Goal: Entertainment & Leisure: Consume media (video, audio)

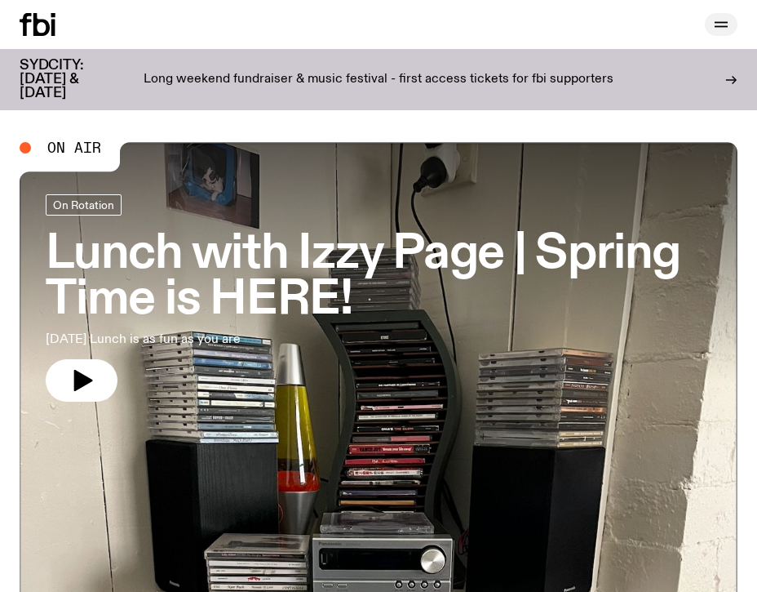
click at [716, 32] on icon "button" at bounding box center [722, 25] width 20 height 20
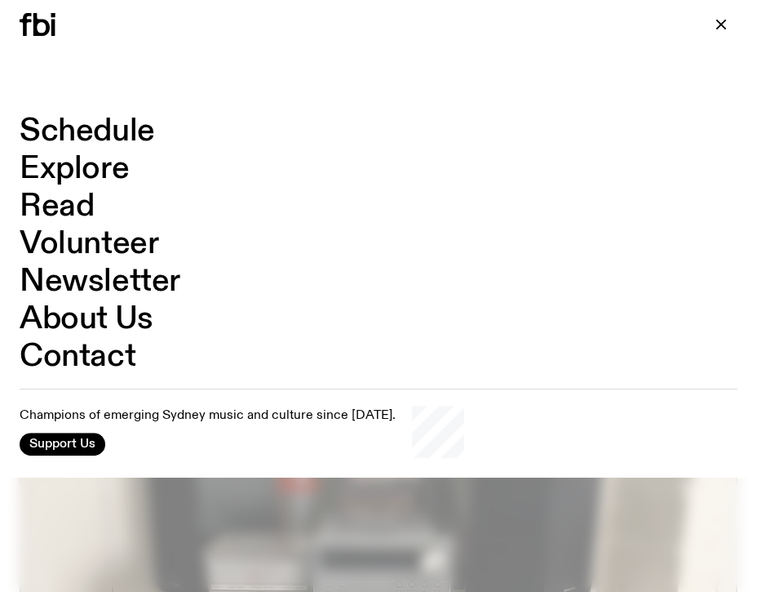
click at [114, 129] on link "Schedule" at bounding box center [87, 131] width 135 height 31
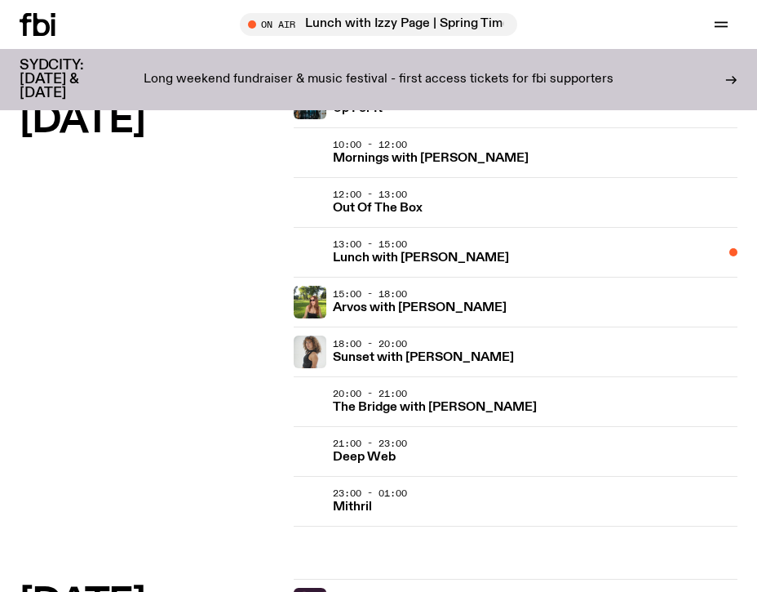
scroll to position [1798, 0]
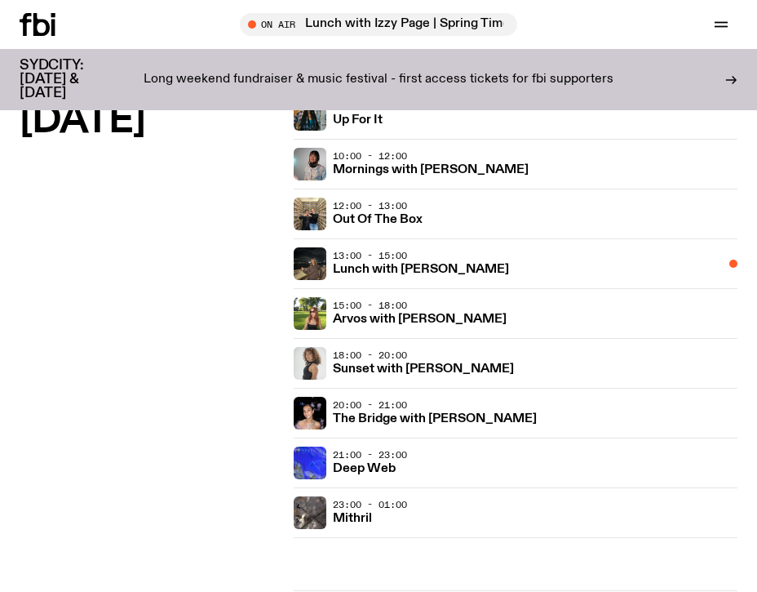
click at [421, 378] on div "18:00 - 20:00 Sunset with Tangela" at bounding box center [535, 363] width 405 height 33
click at [419, 374] on h3 "Sunset with Tangela" at bounding box center [423, 369] width 181 height 12
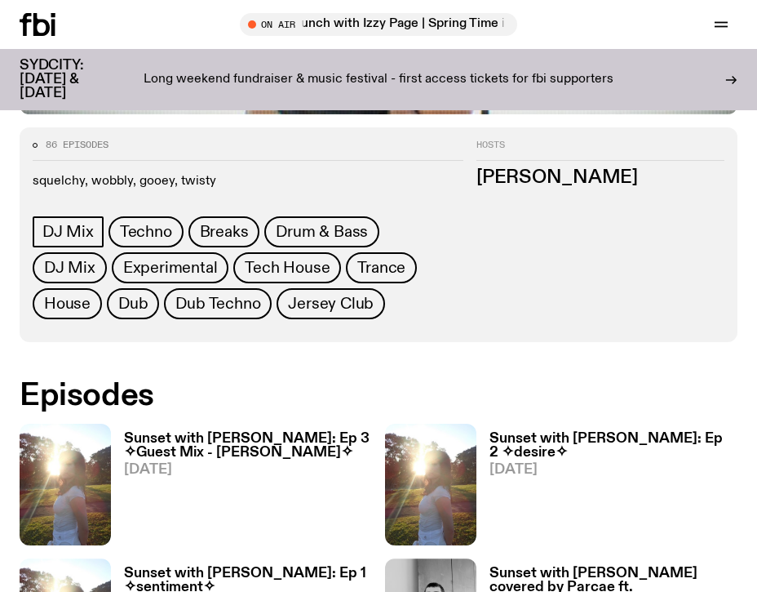
scroll to position [707, 0]
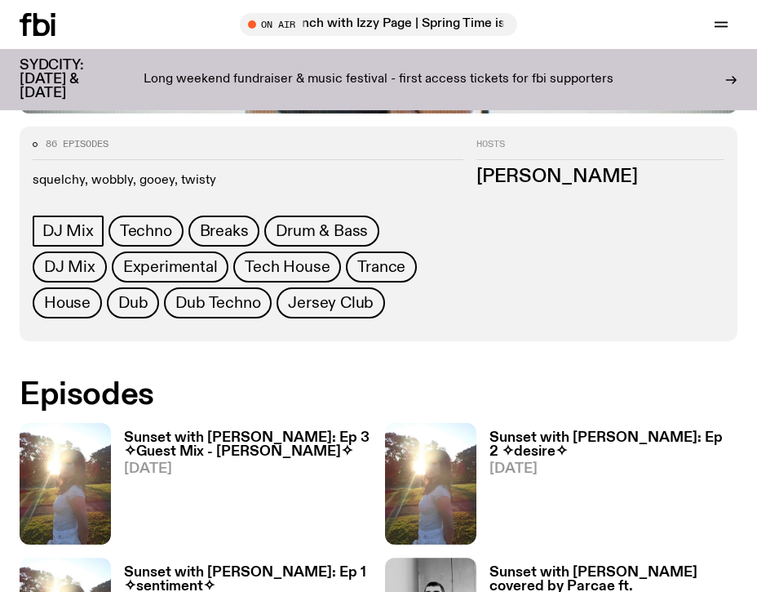
click at [311, 431] on h3 "Sunset with [PERSON_NAME]: Ep 3 ✧Guest Mix - [PERSON_NAME]✧" at bounding box center [248, 445] width 248 height 28
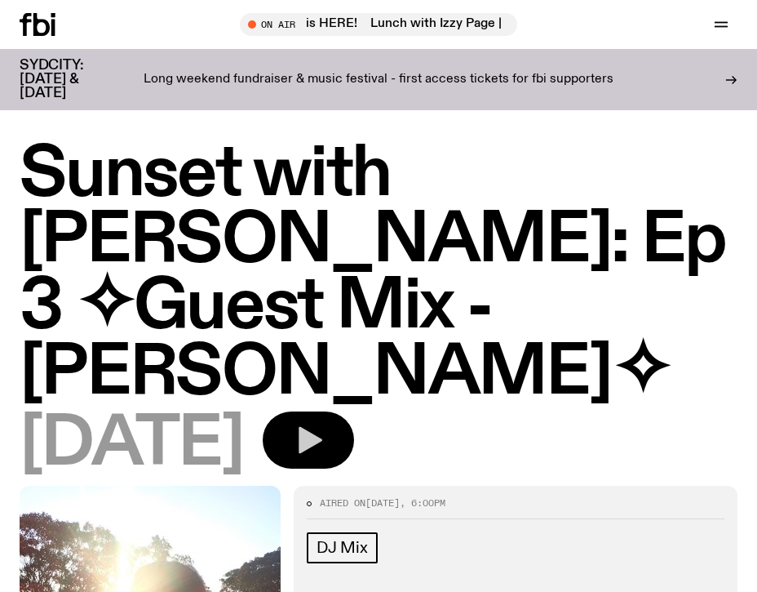
click at [325, 424] on icon "button" at bounding box center [308, 440] width 33 height 33
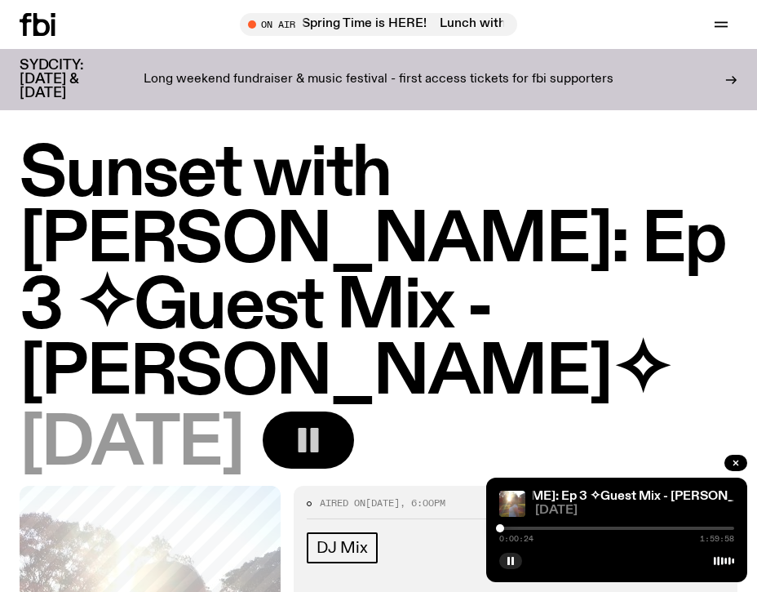
click at [500, 530] on div at bounding box center [500, 528] width 8 height 8
click at [504, 530] on div at bounding box center [503, 528] width 8 height 8
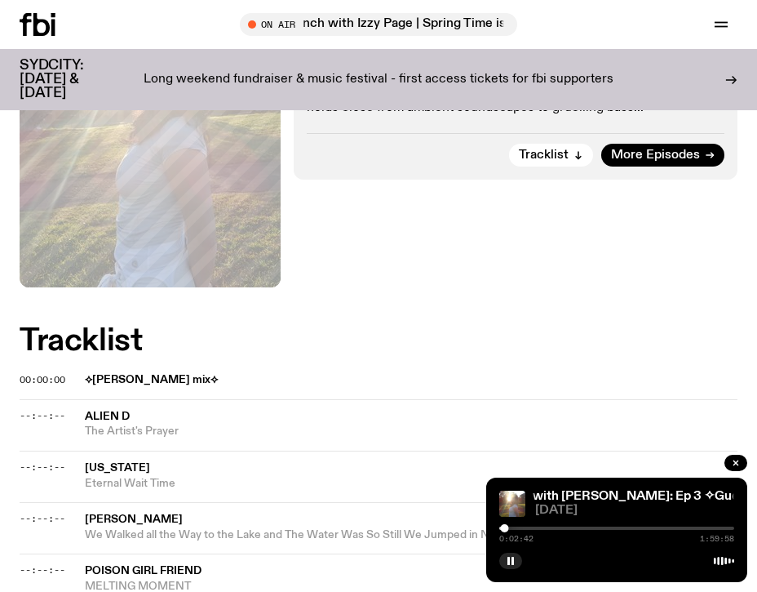
scroll to position [551, 0]
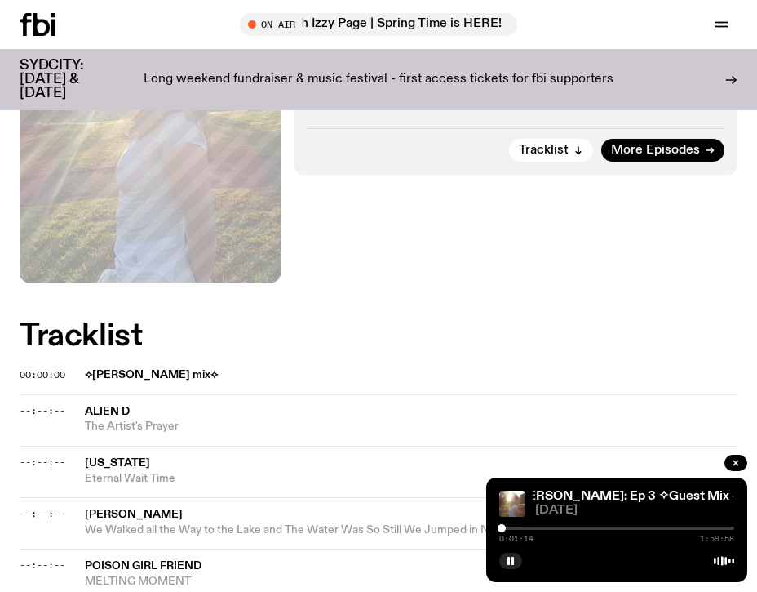
click at [502, 528] on div at bounding box center [502, 528] width 8 height 8
click at [501, 530] on div at bounding box center [501, 528] width 8 height 8
click at [502, 530] on div at bounding box center [502, 528] width 8 height 8
click at [501, 530] on div at bounding box center [501, 528] width 8 height 8
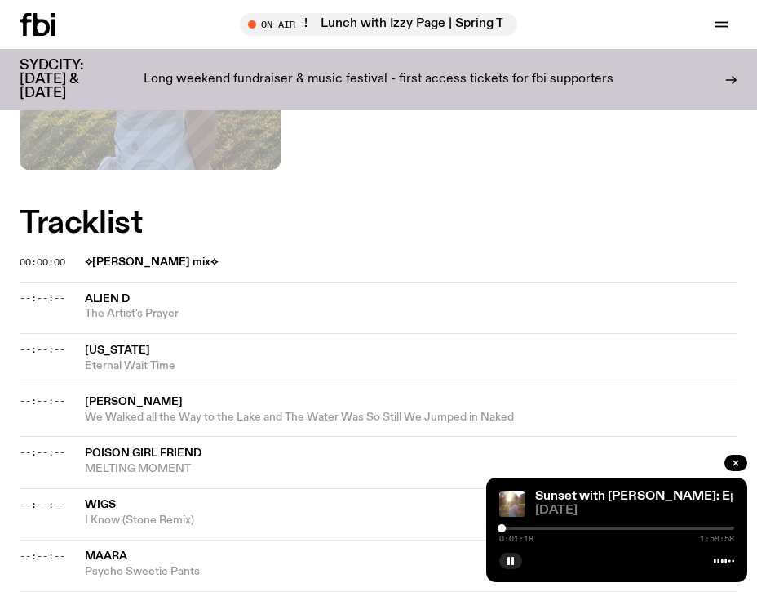
scroll to position [676, 0]
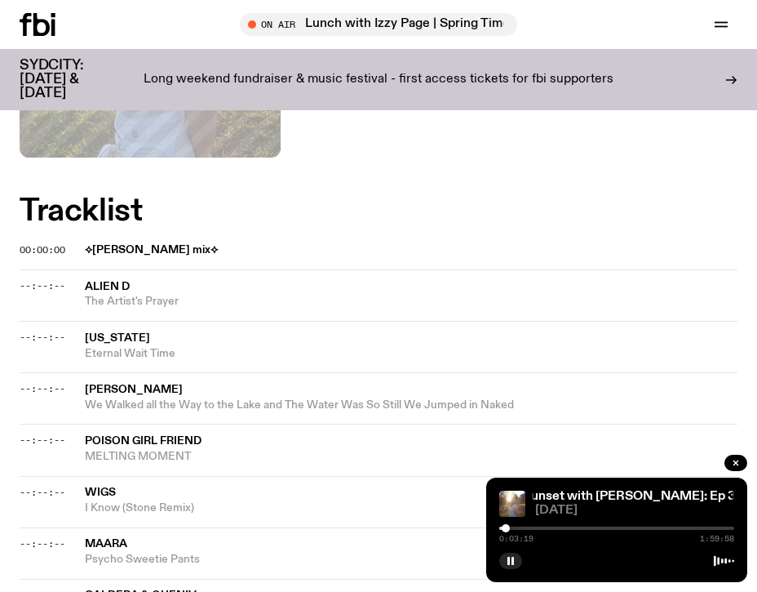
click at [507, 529] on div at bounding box center [506, 528] width 8 height 8
click at [511, 530] on div at bounding box center [510, 528] width 8 height 8
click at [519, 530] on div at bounding box center [519, 528] width 8 height 8
click at [524, 530] on div at bounding box center [522, 528] width 8 height 8
click at [521, 530] on div at bounding box center [521, 528] width 8 height 8
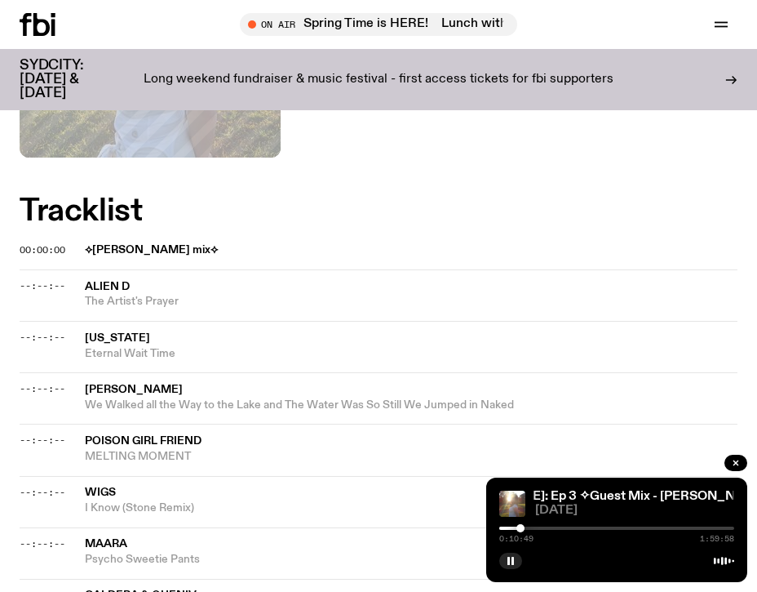
click at [521, 529] on div at bounding box center [521, 528] width 8 height 8
click at [518, 529] on div at bounding box center [518, 528] width 8 height 8
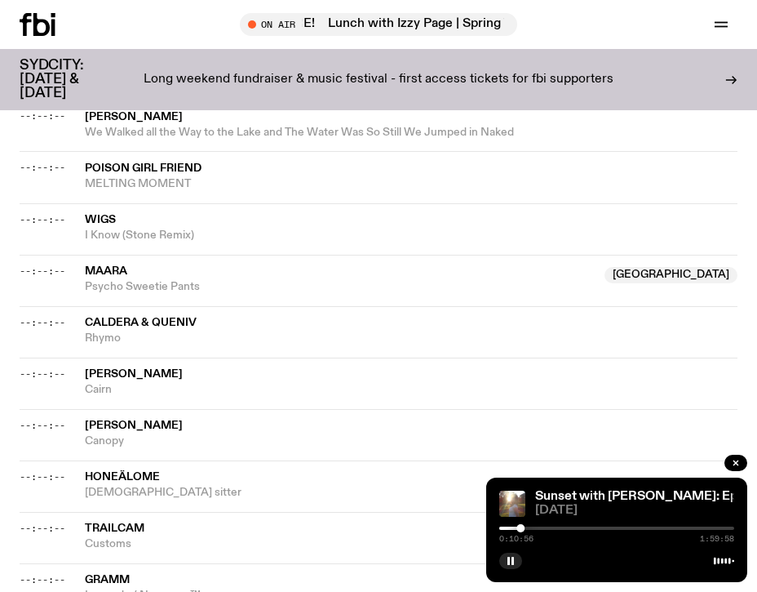
scroll to position [950, 0]
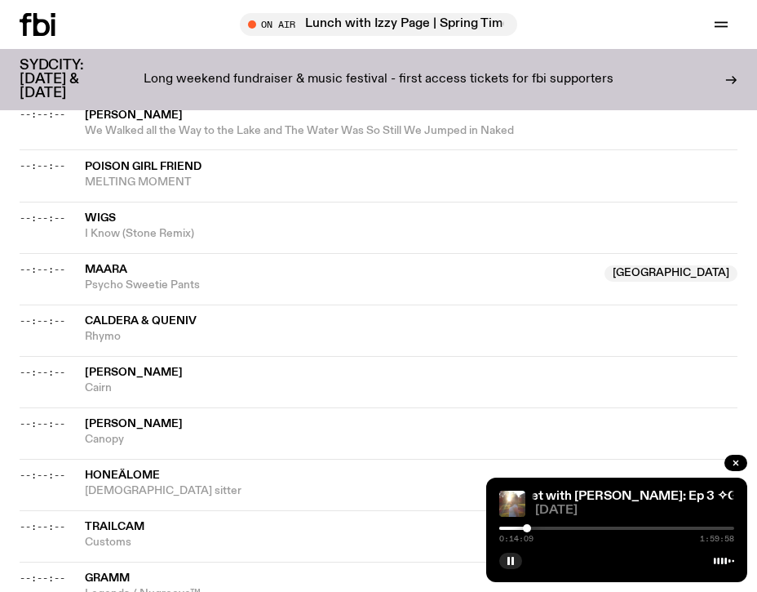
drag, startPoint x: 521, startPoint y: 528, endPoint x: 530, endPoint y: 530, distance: 9.9
click at [530, 530] on div at bounding box center [527, 528] width 8 height 8
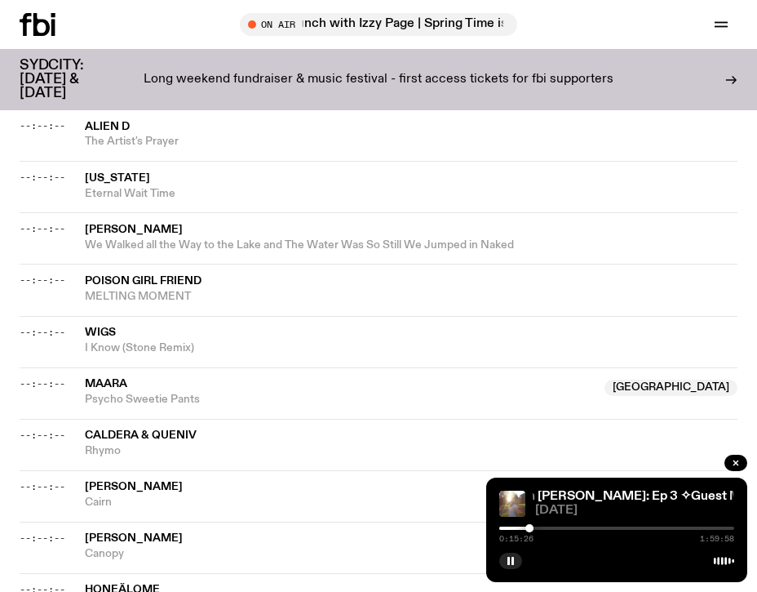
scroll to position [836, 0]
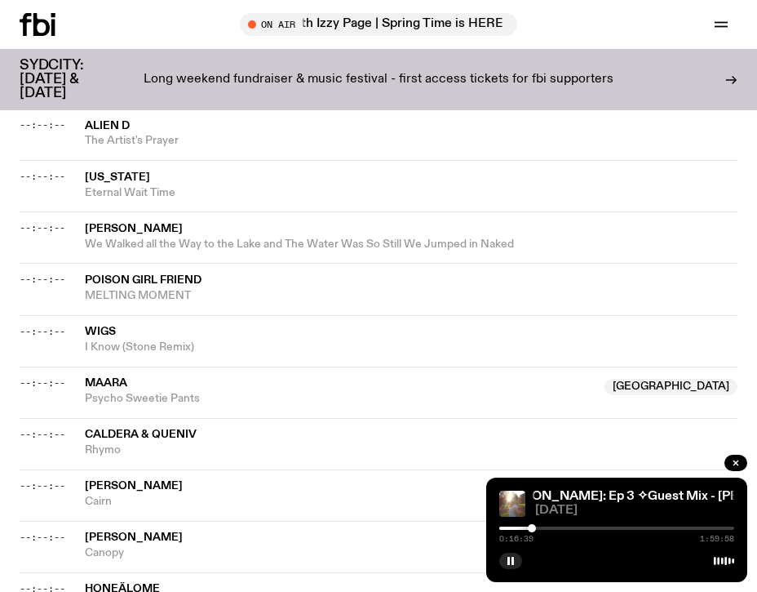
click at [532, 527] on div at bounding box center [532, 528] width 8 height 8
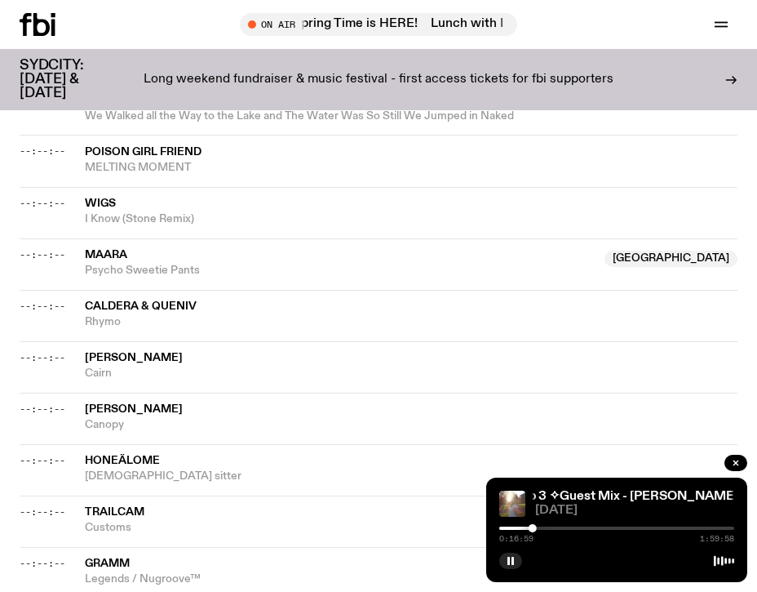
scroll to position [966, 0]
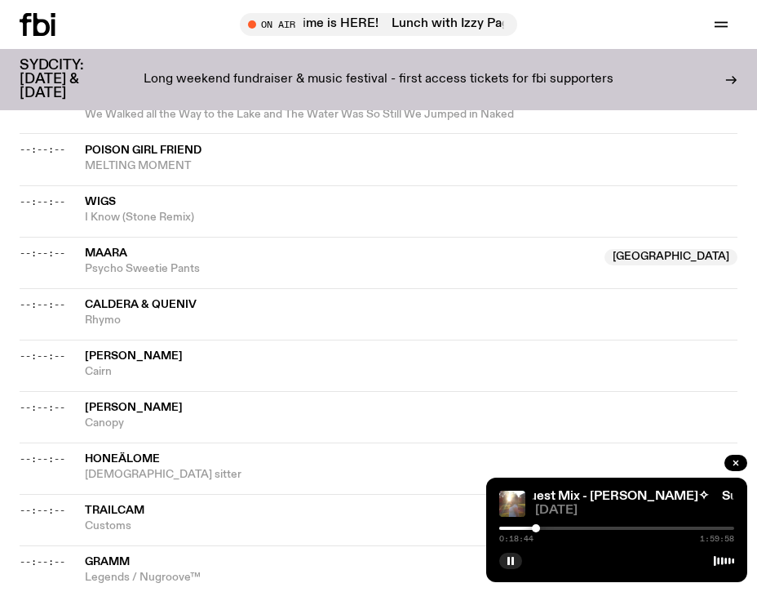
click at [537, 526] on div at bounding box center [536, 528] width 8 height 8
click at [539, 527] on div at bounding box center [538, 528] width 8 height 8
click at [543, 527] on div at bounding box center [539, 528] width 8 height 8
drag, startPoint x: 544, startPoint y: 527, endPoint x: 554, endPoint y: 527, distance: 9.8
click at [553, 527] on div at bounding box center [552, 528] width 8 height 8
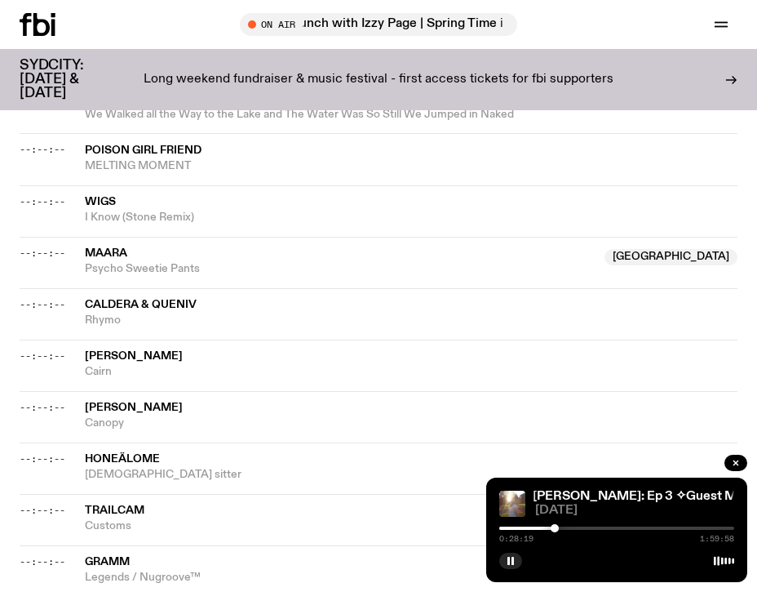
click at [559, 527] on div at bounding box center [555, 528] width 8 height 8
click at [560, 527] on div at bounding box center [560, 528] width 8 height 8
click at [567, 527] on div at bounding box center [565, 528] width 8 height 8
click at [564, 527] on div at bounding box center [564, 528] width 8 height 8
click at [569, 527] on div at bounding box center [569, 528] width 8 height 8
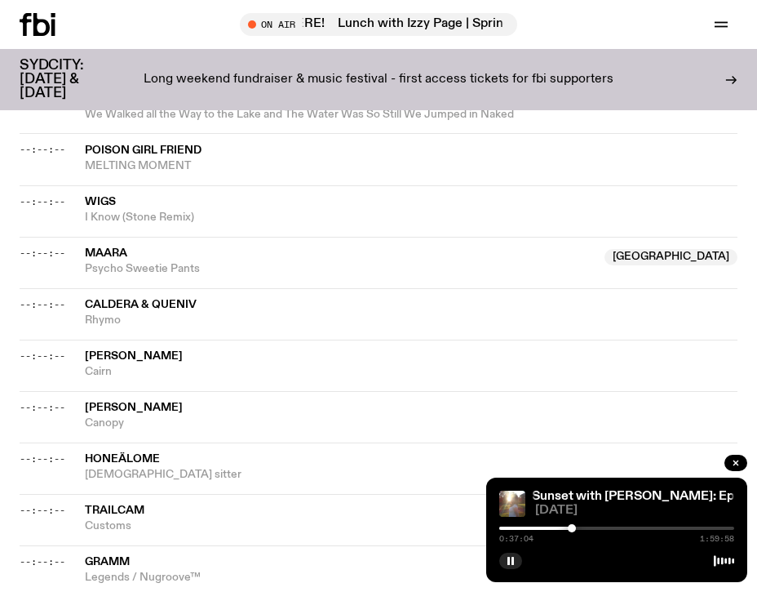
click at [574, 527] on div at bounding box center [572, 528] width 8 height 8
click at [576, 530] on div at bounding box center [576, 528] width 8 height 8
click at [577, 530] on div at bounding box center [576, 528] width 8 height 8
click at [581, 530] on div at bounding box center [577, 528] width 8 height 8
click at [586, 530] on div at bounding box center [586, 528] width 8 height 8
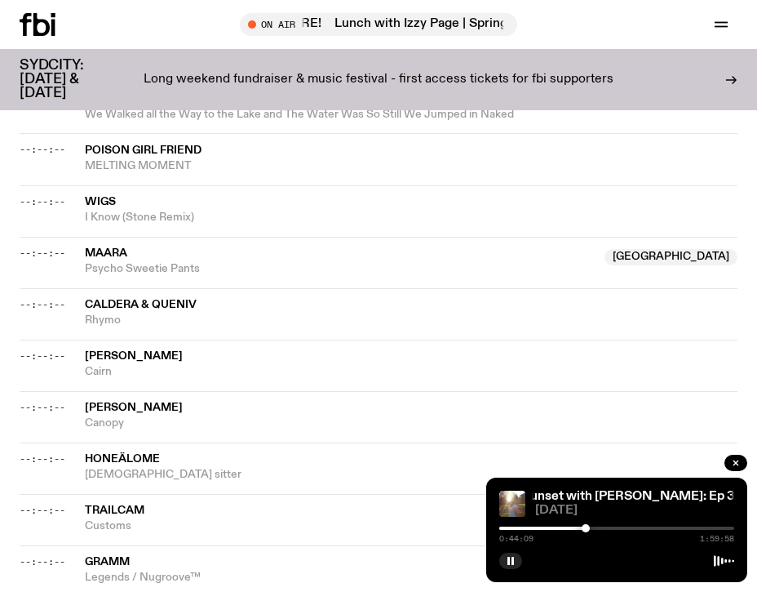
click at [586, 530] on div at bounding box center [586, 528] width 8 height 8
click at [589, 530] on div at bounding box center [588, 528] width 8 height 8
drag, startPoint x: 590, startPoint y: 530, endPoint x: 601, endPoint y: 530, distance: 11.4
click at [600, 530] on div at bounding box center [597, 528] width 8 height 8
click at [605, 530] on div at bounding box center [601, 528] width 8 height 8
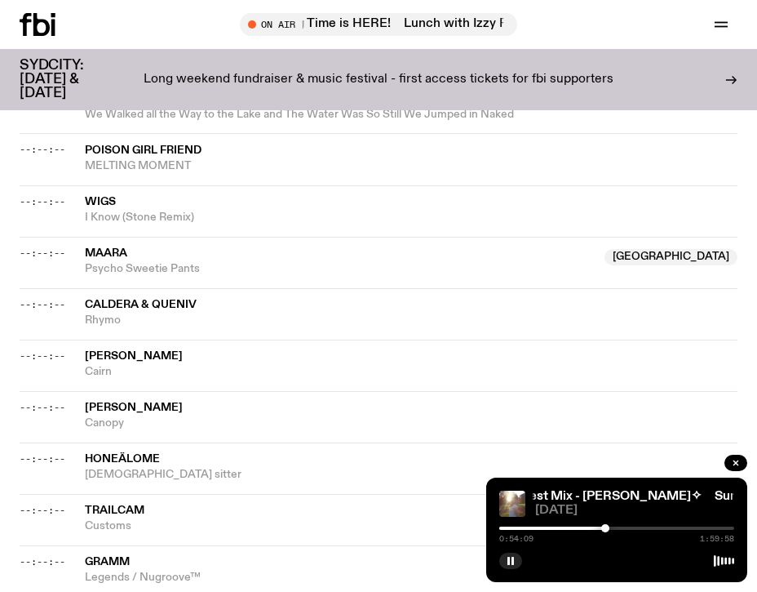
click at [605, 530] on div at bounding box center [605, 528] width 8 height 8
click at [610, 530] on div at bounding box center [609, 528] width 8 height 8
click at [604, 530] on div at bounding box center [604, 528] width 8 height 8
click at [601, 530] on div at bounding box center [603, 528] width 8 height 8
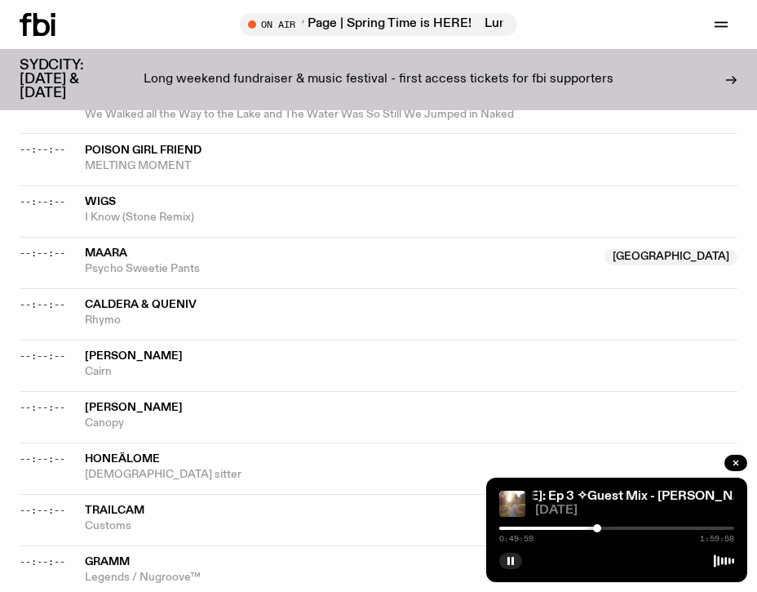
click at [597, 529] on div at bounding box center [597, 528] width 8 height 8
click at [594, 529] on div at bounding box center [594, 528] width 8 height 8
click at [592, 529] on div at bounding box center [594, 528] width 8 height 8
click at [511, 560] on icon "button" at bounding box center [511, 561] width 10 height 10
click at [511, 561] on icon "button" at bounding box center [511, 561] width 7 height 8
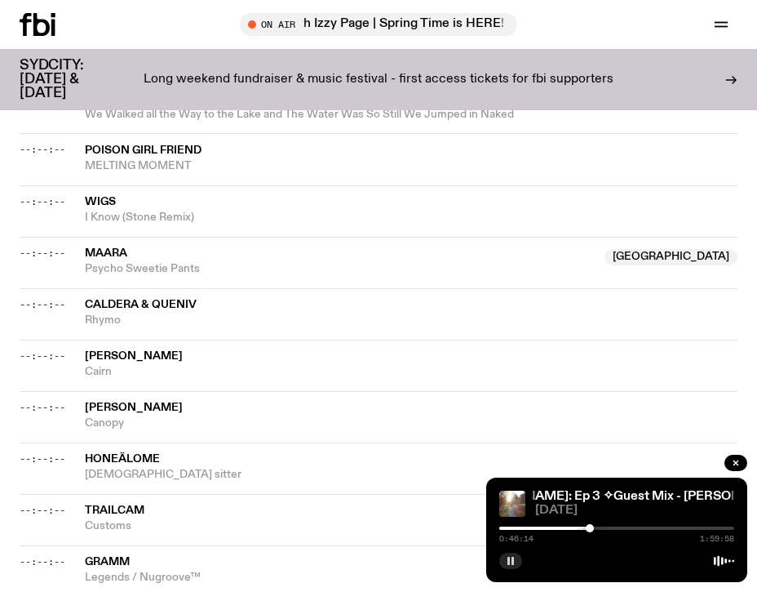
click at [587, 527] on div at bounding box center [590, 528] width 8 height 8
drag, startPoint x: 588, startPoint y: 529, endPoint x: 579, endPoint y: 529, distance: 9.0
click at [579, 529] on div at bounding box center [580, 528] width 8 height 8
click at [520, 559] on button "button" at bounding box center [510, 560] width 23 height 16
click at [507, 560] on icon "button" at bounding box center [511, 561] width 10 height 10
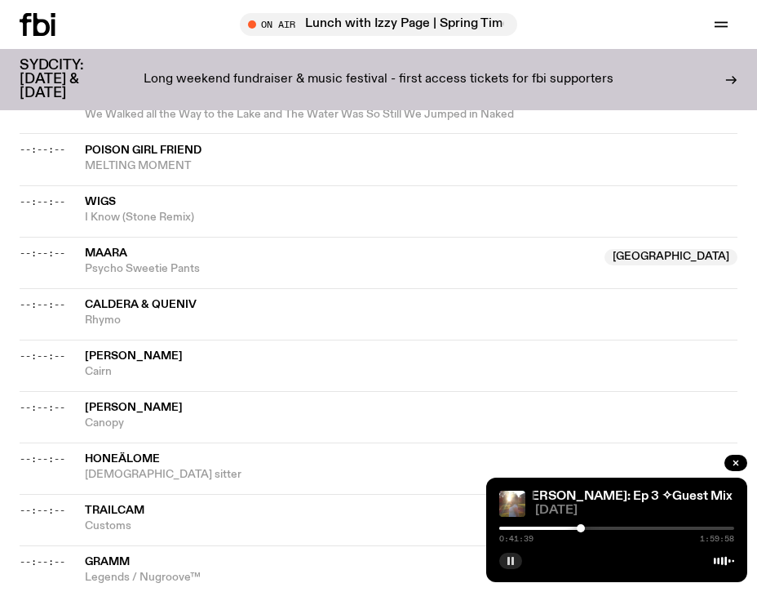
click at [582, 528] on div at bounding box center [581, 528] width 8 height 8
click at [578, 529] on div at bounding box center [578, 528] width 8 height 8
click at [574, 529] on div at bounding box center [574, 528] width 8 height 8
click at [576, 530] on div at bounding box center [575, 528] width 8 height 8
click at [582, 530] on div at bounding box center [581, 528] width 8 height 8
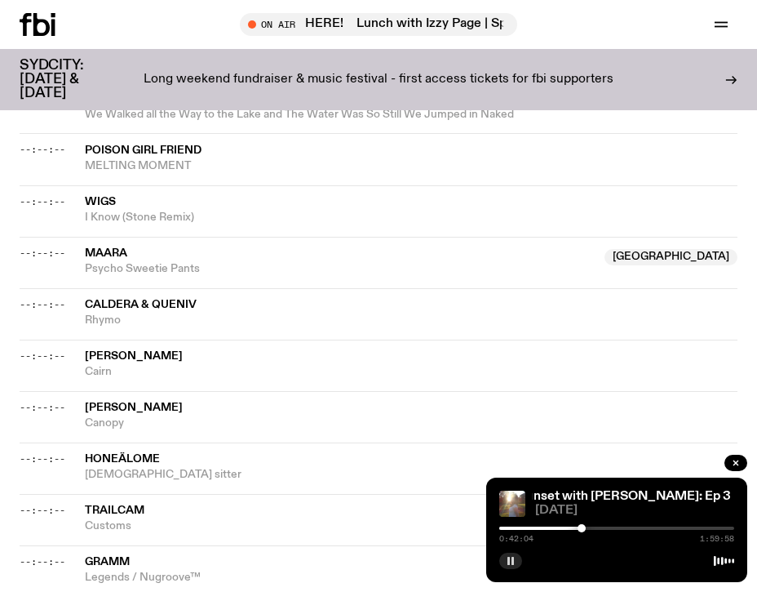
click at [582, 530] on div at bounding box center [582, 528] width 8 height 8
click at [588, 530] on div at bounding box center [586, 528] width 8 height 8
click at [585, 530] on div at bounding box center [585, 528] width 8 height 8
click at [518, 560] on button "button" at bounding box center [510, 560] width 23 height 16
click at [511, 558] on icon "button" at bounding box center [511, 561] width 7 height 8
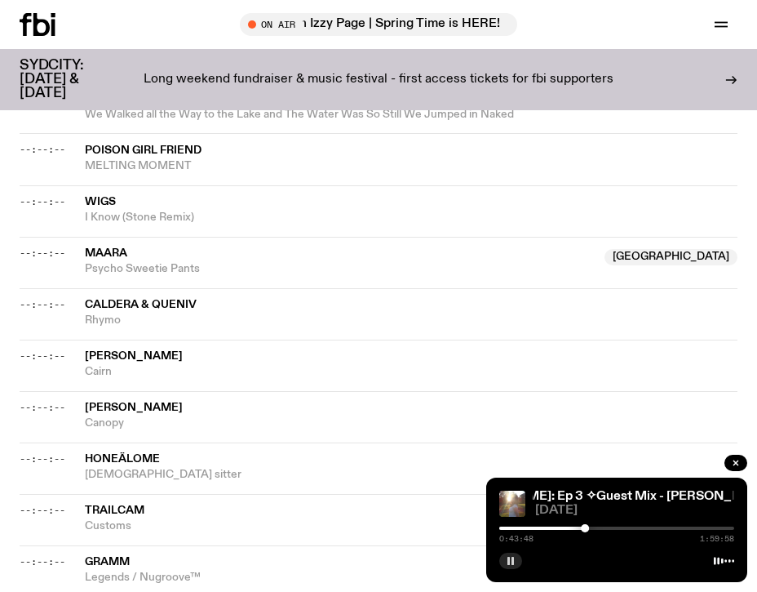
click at [580, 540] on div "0:43:48 1:59:58" at bounding box center [616, 538] width 235 height 8
click at [591, 530] on div at bounding box center [591, 528] width 8 height 8
click at [594, 530] on div at bounding box center [593, 528] width 8 height 8
click at [505, 563] on button "button" at bounding box center [510, 560] width 23 height 16
click at [506, 567] on button "button" at bounding box center [510, 560] width 23 height 16
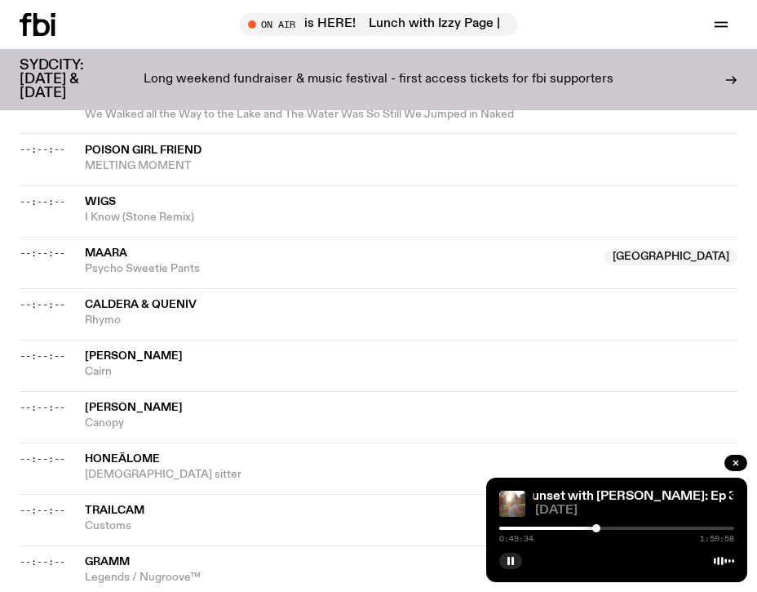
click at [597, 529] on div at bounding box center [596, 528] width 8 height 8
click at [594, 530] on div at bounding box center [595, 528] width 8 height 8
click at [592, 530] on div at bounding box center [592, 528] width 8 height 8
click at [592, 529] on div at bounding box center [592, 528] width 8 height 8
click at [593, 529] on div at bounding box center [593, 528] width 8 height 8
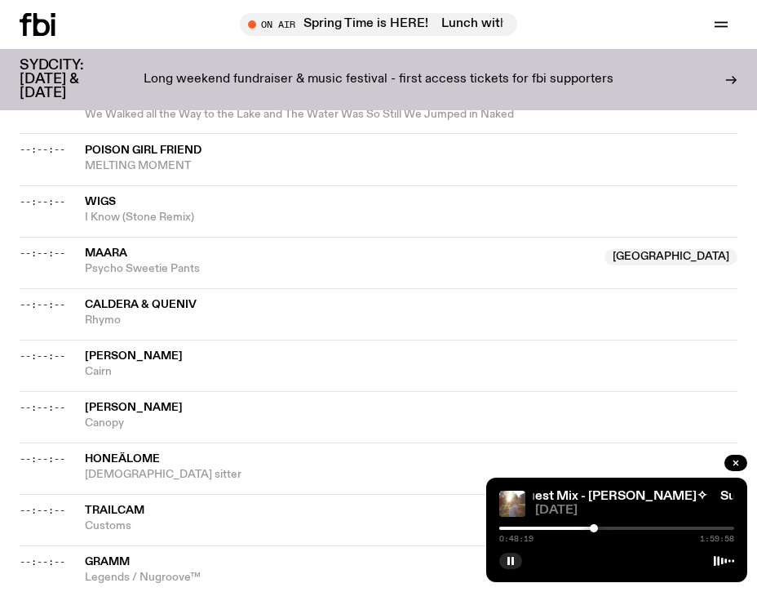
click at [594, 529] on div at bounding box center [594, 528] width 8 height 8
click at [510, 562] on icon "button" at bounding box center [511, 561] width 10 height 10
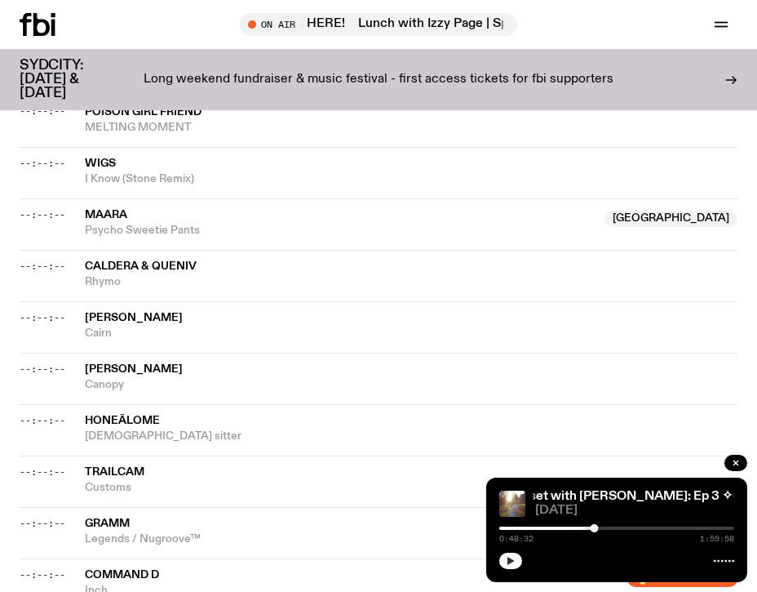
scroll to position [1006, 0]
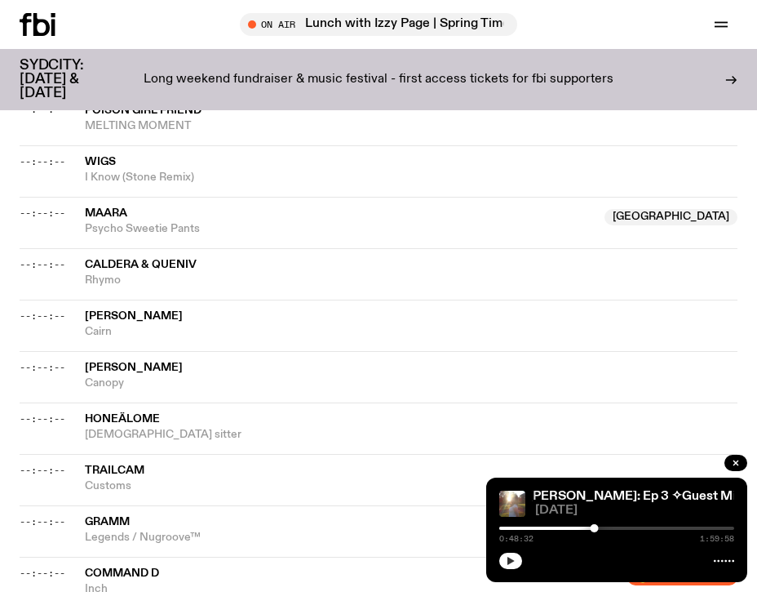
click at [514, 561] on icon "button" at bounding box center [511, 561] width 10 height 10
click at [598, 527] on div at bounding box center [598, 528] width 8 height 8
click at [601, 528] on div at bounding box center [601, 528] width 8 height 8
click at [604, 527] on div at bounding box center [603, 528] width 8 height 8
click at [604, 526] on div at bounding box center [604, 528] width 8 height 8
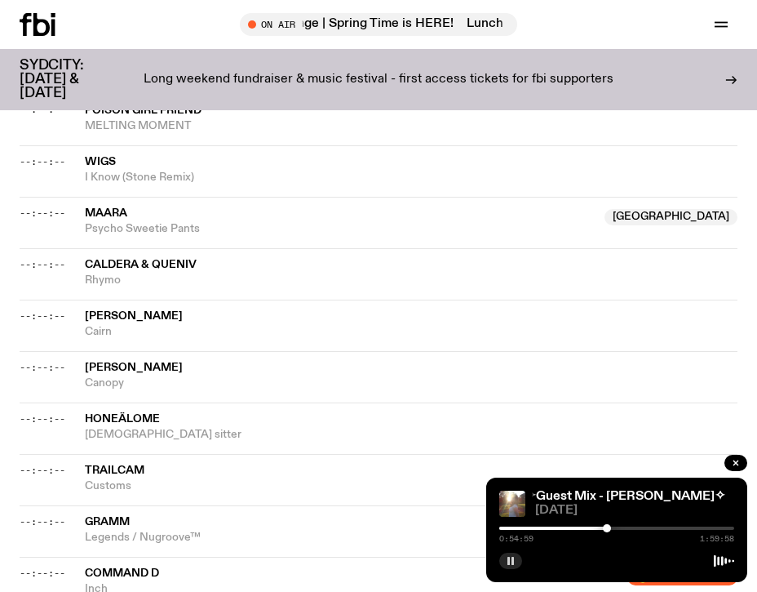
click at [607, 526] on div at bounding box center [607, 528] width 8 height 8
click at [610, 526] on div at bounding box center [609, 528] width 8 height 8
click at [612, 526] on div at bounding box center [612, 528] width 8 height 8
click at [610, 526] on div at bounding box center [610, 528] width 8 height 8
click at [609, 526] on div at bounding box center [609, 528] width 8 height 8
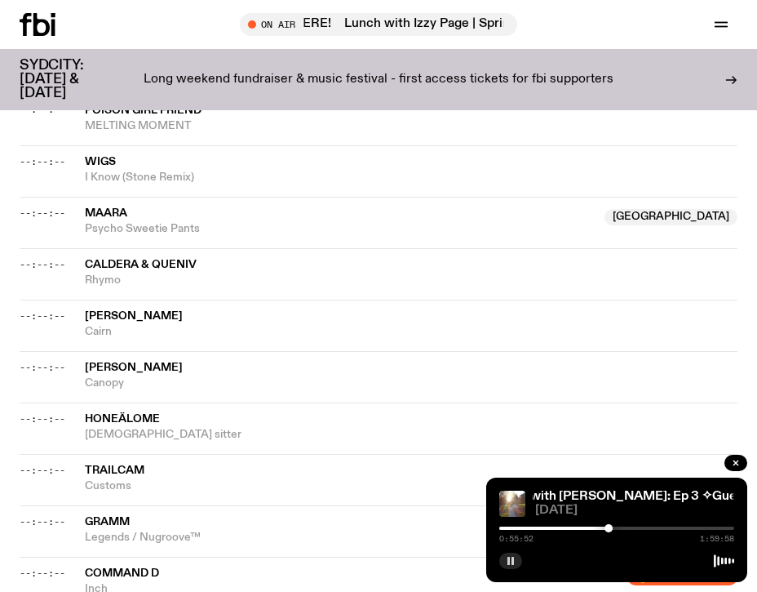
click at [615, 554] on div at bounding box center [616, 559] width 235 height 20
click at [610, 531] on div at bounding box center [609, 528] width 8 height 8
click at [611, 531] on div at bounding box center [610, 528] width 8 height 8
click at [618, 530] on div at bounding box center [617, 528] width 8 height 8
click at [618, 530] on div at bounding box center [618, 528] width 8 height 8
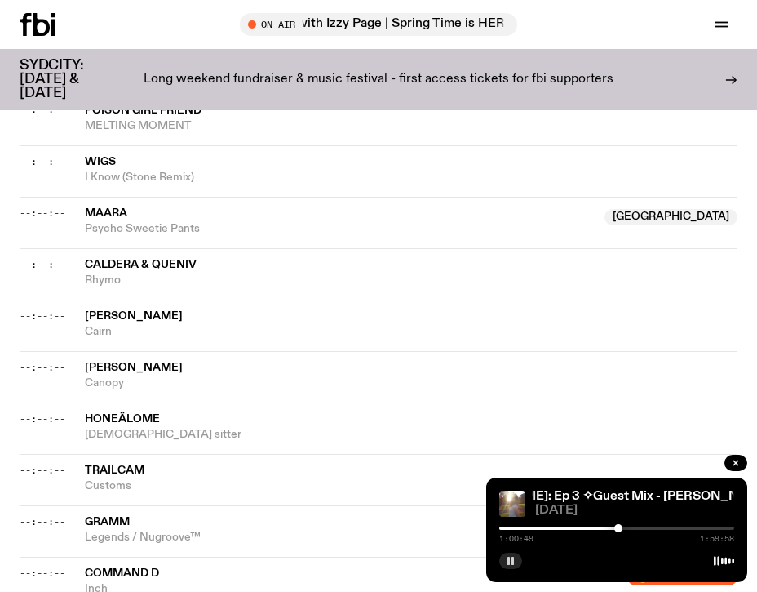
click at [619, 530] on div at bounding box center [618, 528] width 8 height 8
click at [618, 530] on div at bounding box center [618, 528] width 8 height 8
click at [659, 528] on div at bounding box center [616, 527] width 235 height 3
click at [668, 529] on div at bounding box center [616, 527] width 235 height 3
click at [674, 529] on div at bounding box center [616, 527] width 235 height 3
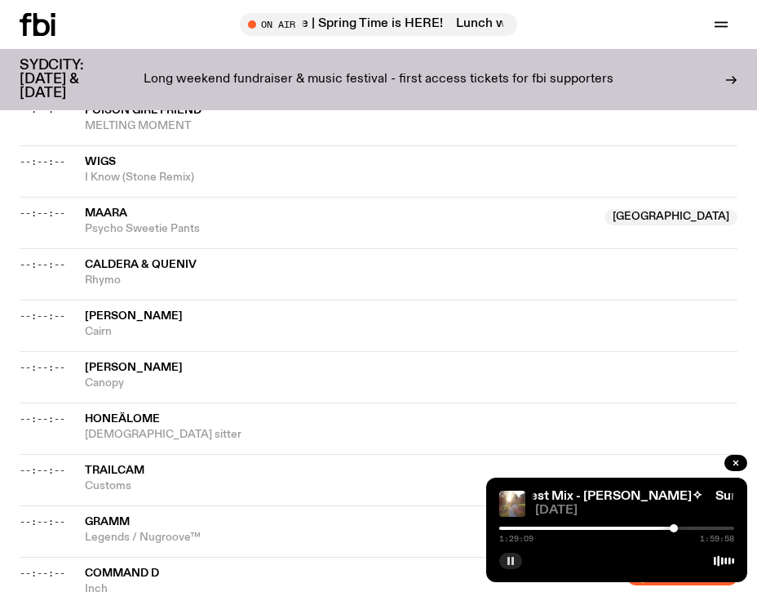
click at [680, 528] on div at bounding box center [616, 527] width 235 height 3
click at [678, 528] on div at bounding box center [678, 528] width 8 height 8
click at [685, 529] on div at bounding box center [616, 527] width 235 height 3
click at [689, 530] on div "1:34:34 1:59:58" at bounding box center [616, 533] width 235 height 20
click at [693, 529] on div at bounding box center [616, 527] width 235 height 3
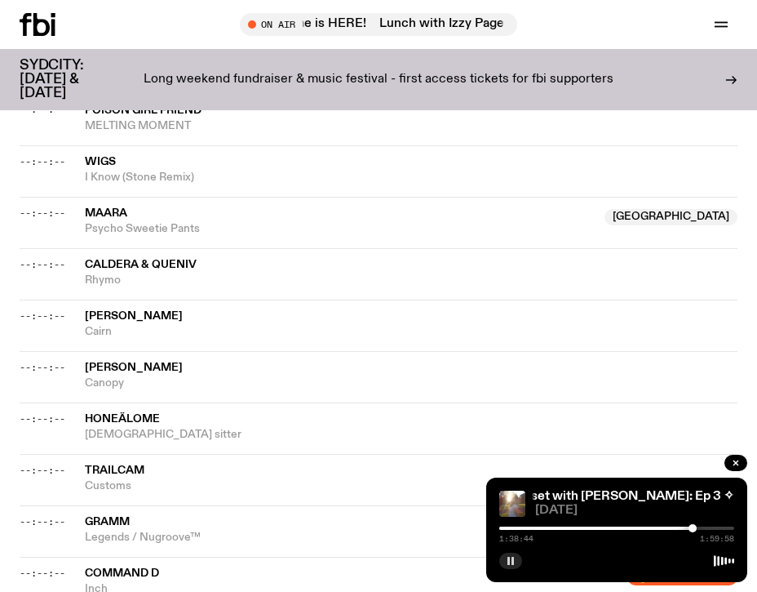
click at [694, 529] on div at bounding box center [693, 528] width 8 height 8
click at [693, 530] on div at bounding box center [694, 528] width 8 height 8
click at [691, 530] on div at bounding box center [691, 528] width 8 height 8
click at [689, 530] on div at bounding box center [691, 528] width 8 height 8
click at [684, 529] on div at bounding box center [571, 527] width 235 height 3
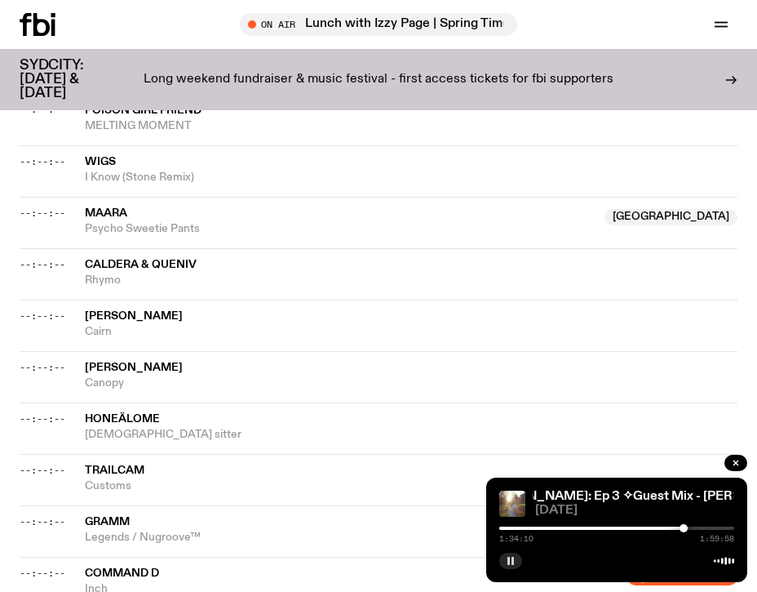
click at [688, 530] on div "1:34:10 1:59:58" at bounding box center [616, 533] width 235 height 20
click at [685, 527] on div at bounding box center [685, 528] width 8 height 8
click at [688, 529] on div at bounding box center [689, 528] width 8 height 8
click at [688, 526] on div at bounding box center [688, 528] width 8 height 8
click at [689, 526] on div at bounding box center [689, 528] width 8 height 8
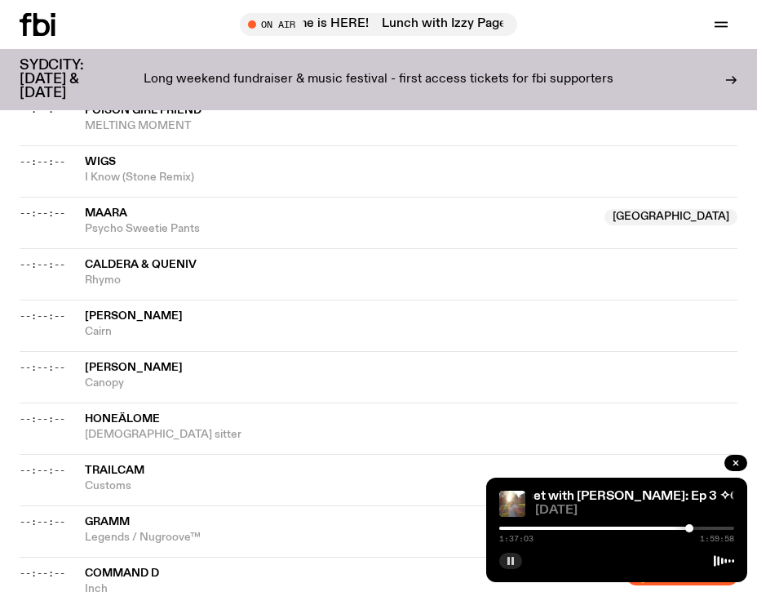
click at [690, 526] on div at bounding box center [689, 528] width 8 height 8
click at [692, 526] on div at bounding box center [692, 528] width 8 height 8
click at [694, 526] on div at bounding box center [694, 528] width 8 height 8
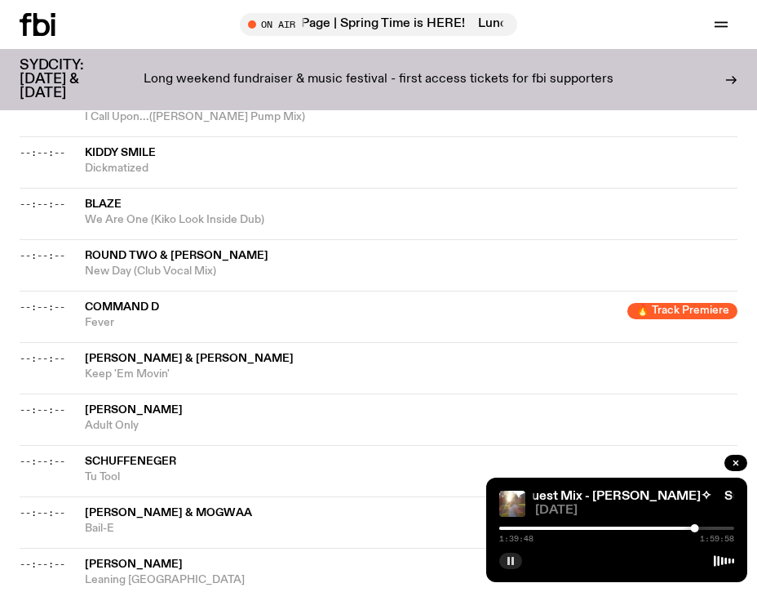
scroll to position [2269, 0]
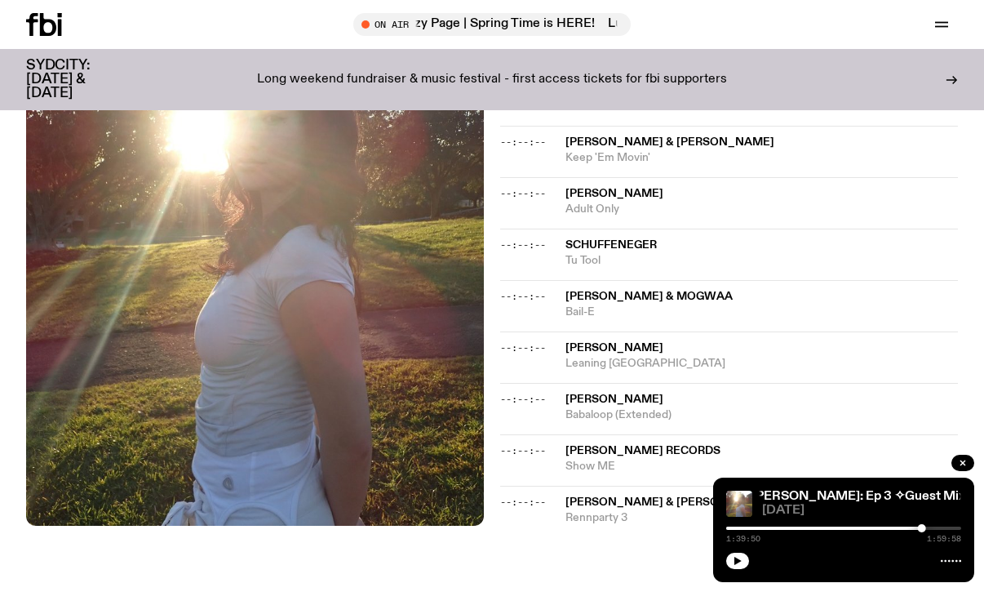
scroll to position [2265, 0]
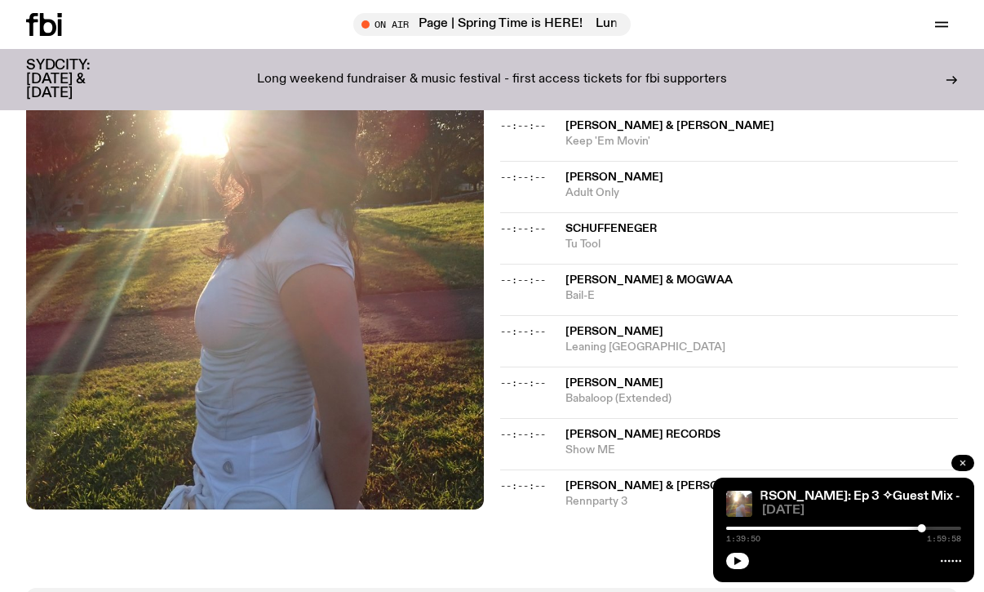
click at [756, 459] on icon "button" at bounding box center [963, 463] width 10 height 10
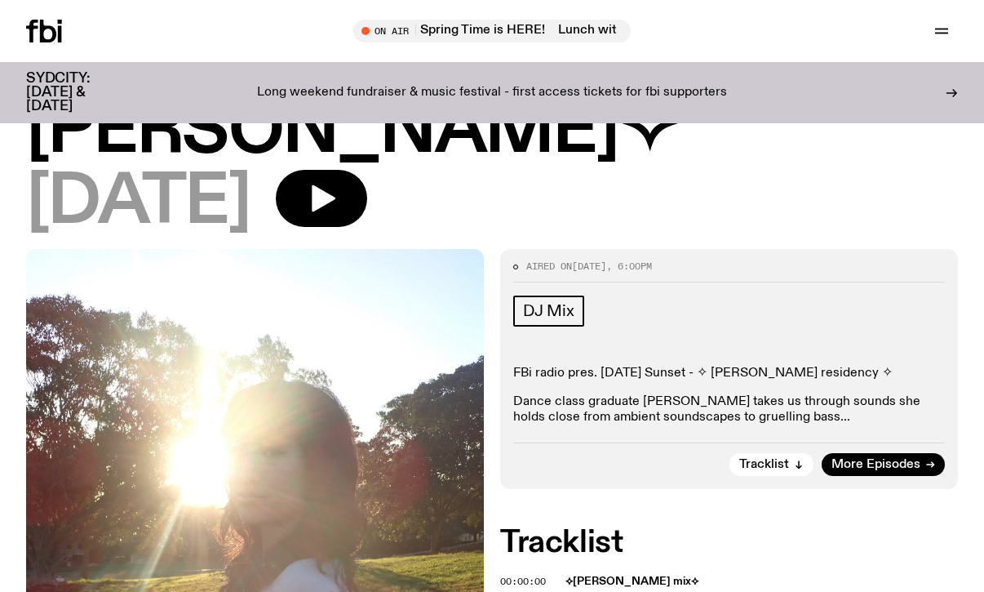
scroll to position [0, 0]
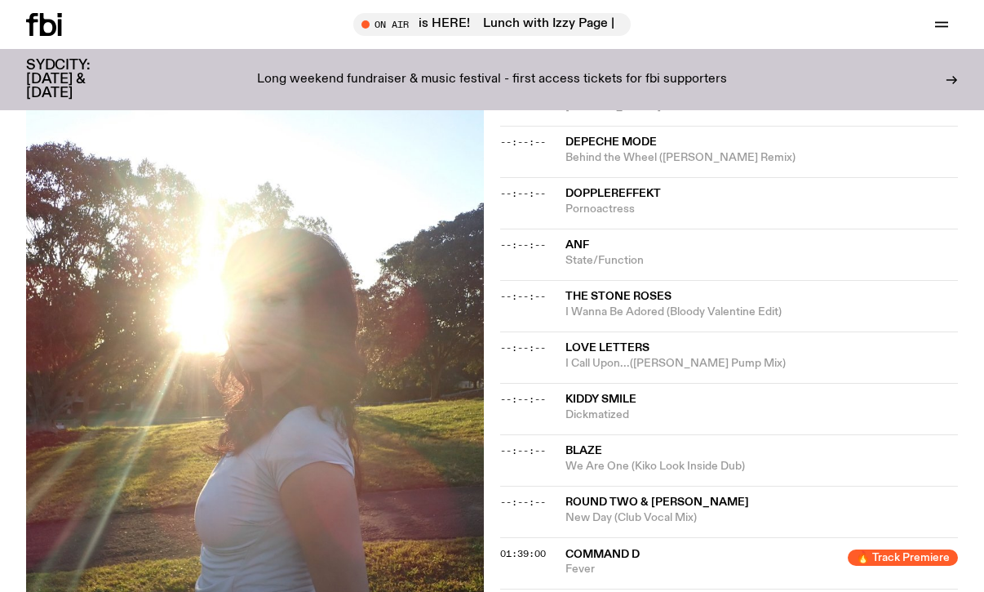
scroll to position [2126, 0]
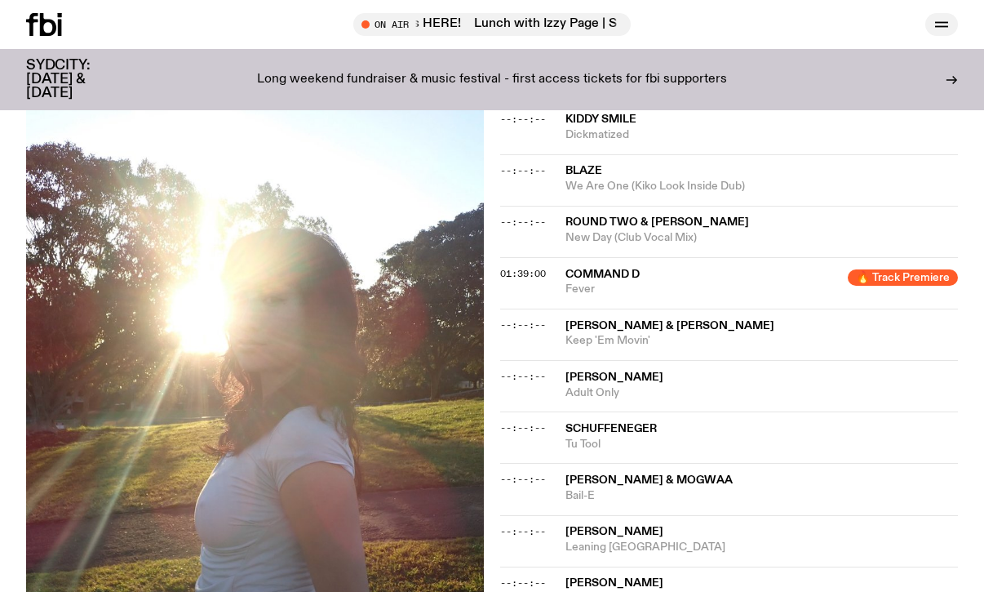
click at [936, 31] on icon "button" at bounding box center [942, 25] width 20 height 20
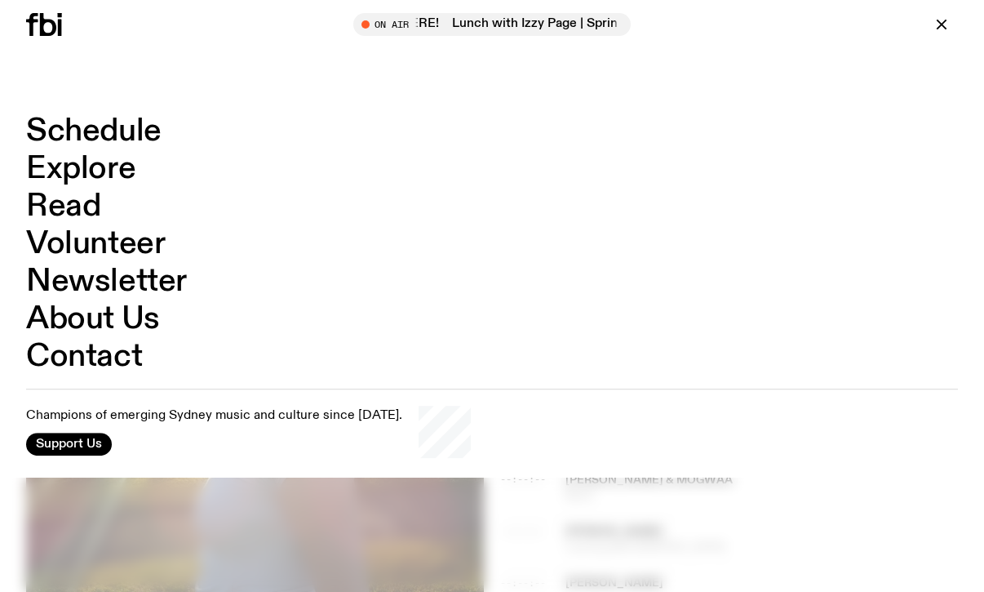
click at [128, 131] on link "Schedule" at bounding box center [93, 131] width 135 height 31
